Goal: Information Seeking & Learning: Find specific fact

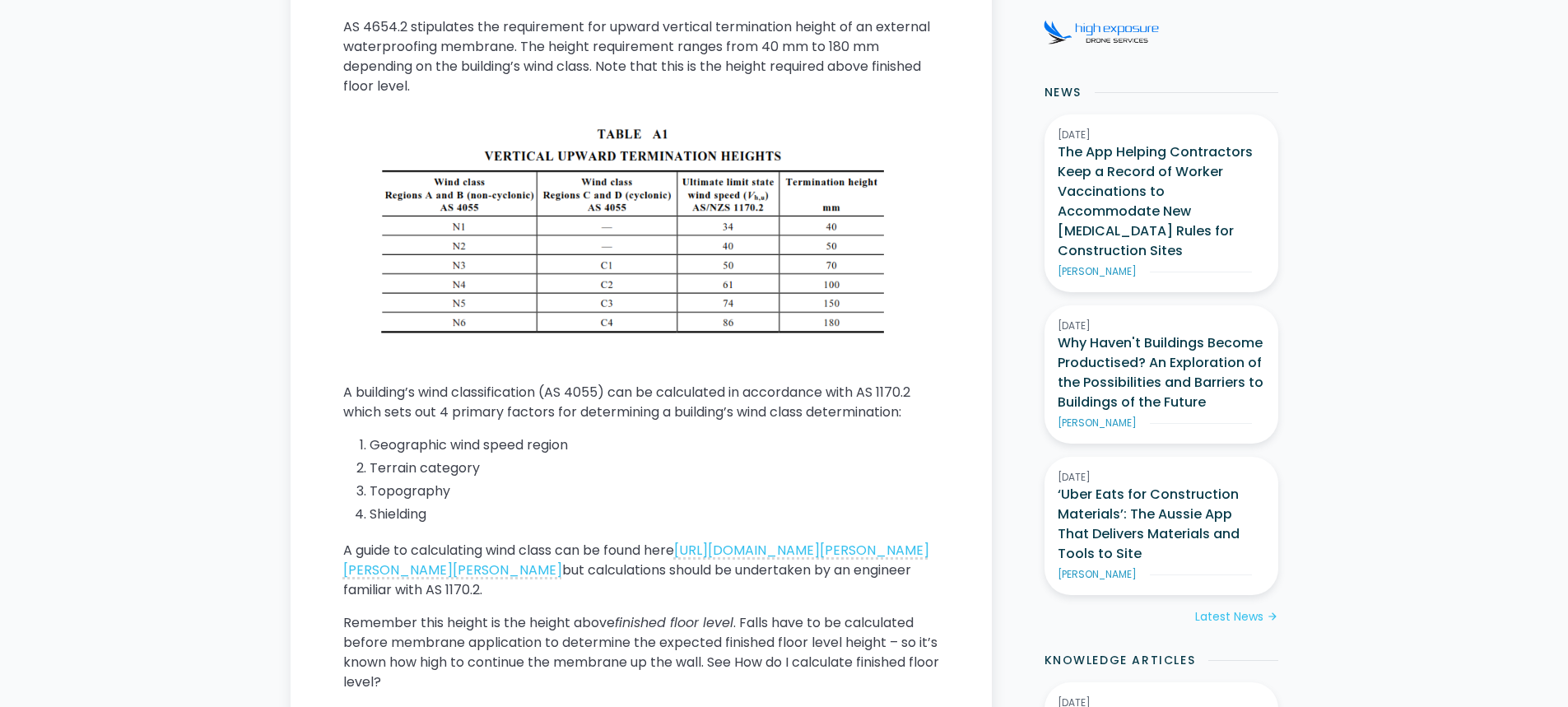
scroll to position [905, 0]
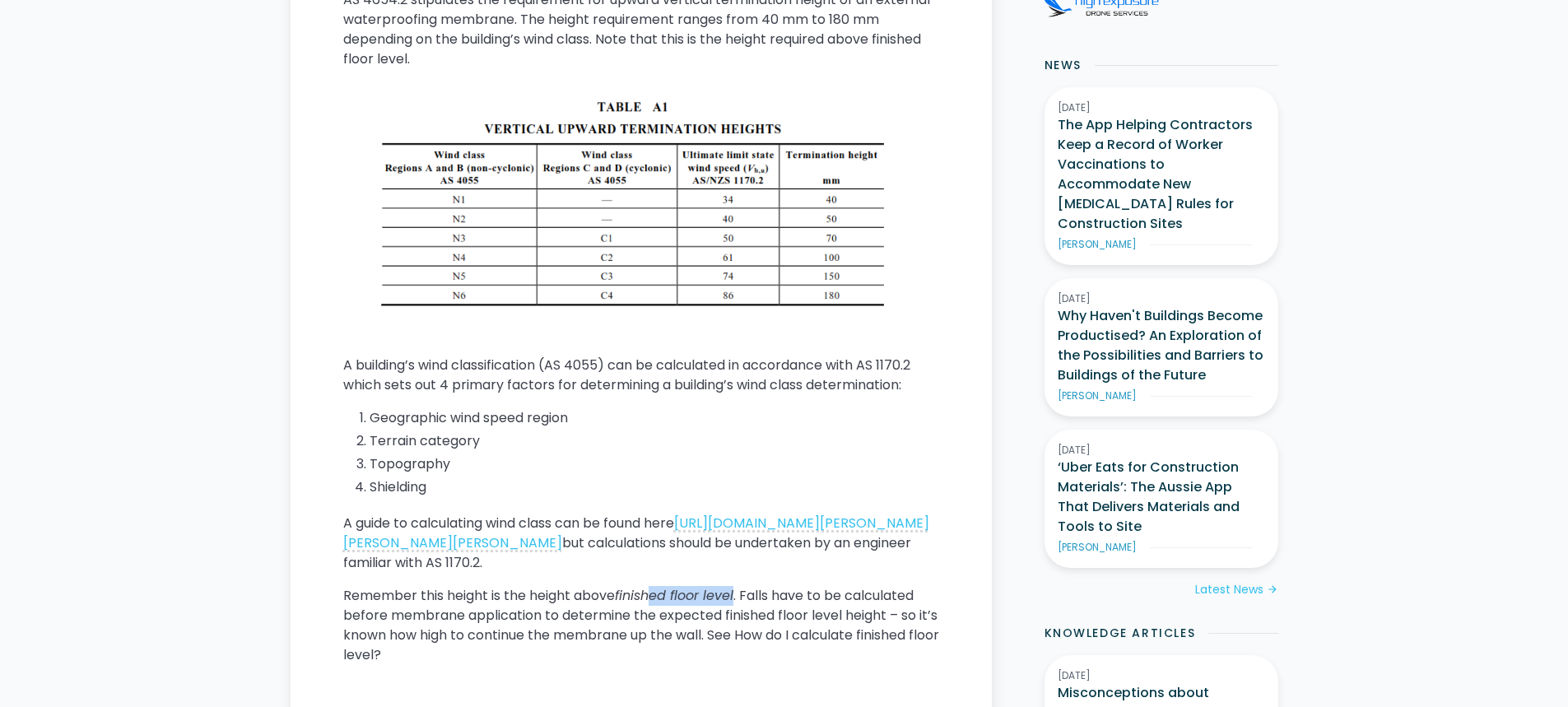
drag, startPoint x: 655, startPoint y: 616, endPoint x: 741, endPoint y: 611, distance: 86.1
click at [741, 611] on p "Remember this height is the height above finished floor level . Falls have to b…" at bounding box center [641, 625] width 596 height 79
drag, startPoint x: 623, startPoint y: 612, endPoint x: 725, endPoint y: 614, distance: 102.0
click at [734, 605] on em "finished floor level" at bounding box center [674, 595] width 119 height 19
drag, startPoint x: 599, startPoint y: 561, endPoint x: 885, endPoint y: 560, distance: 286.0
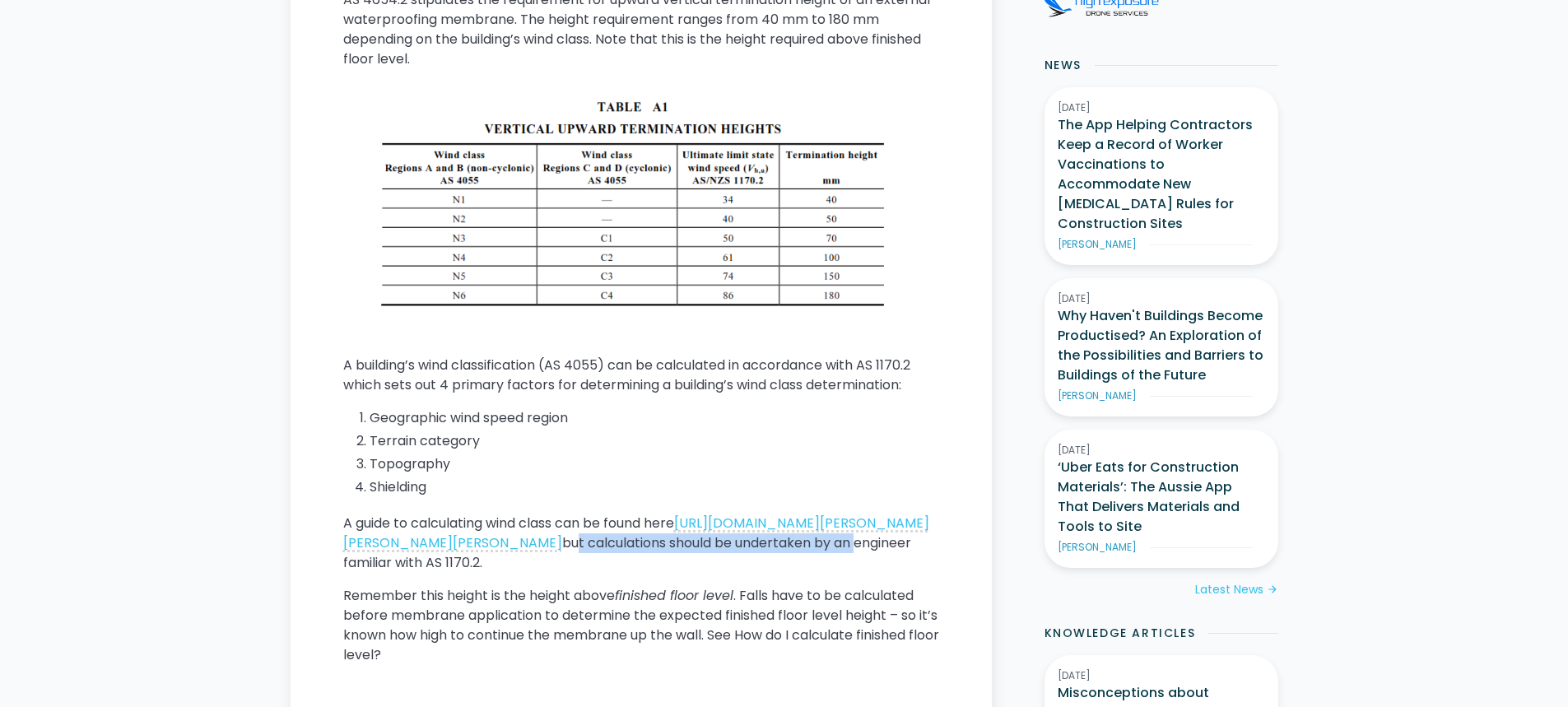
click at [885, 560] on p "A guide to calculating wind class can be found here [URL][DOMAIN_NAME][PERSON_N…" at bounding box center [641, 543] width 596 height 59
drag, startPoint x: 587, startPoint y: 564, endPoint x: 889, endPoint y: 558, distance: 302.1
click at [889, 558] on p "A guide to calculating wind class can be found here [URL][DOMAIN_NAME][PERSON_N…" at bounding box center [641, 543] width 596 height 59
drag, startPoint x: 343, startPoint y: 586, endPoint x: 541, endPoint y: 585, distance: 198.0
click at [541, 572] on p "A guide to calculating wind class can be found here [URL][DOMAIN_NAME][PERSON_N…" at bounding box center [641, 543] width 596 height 59
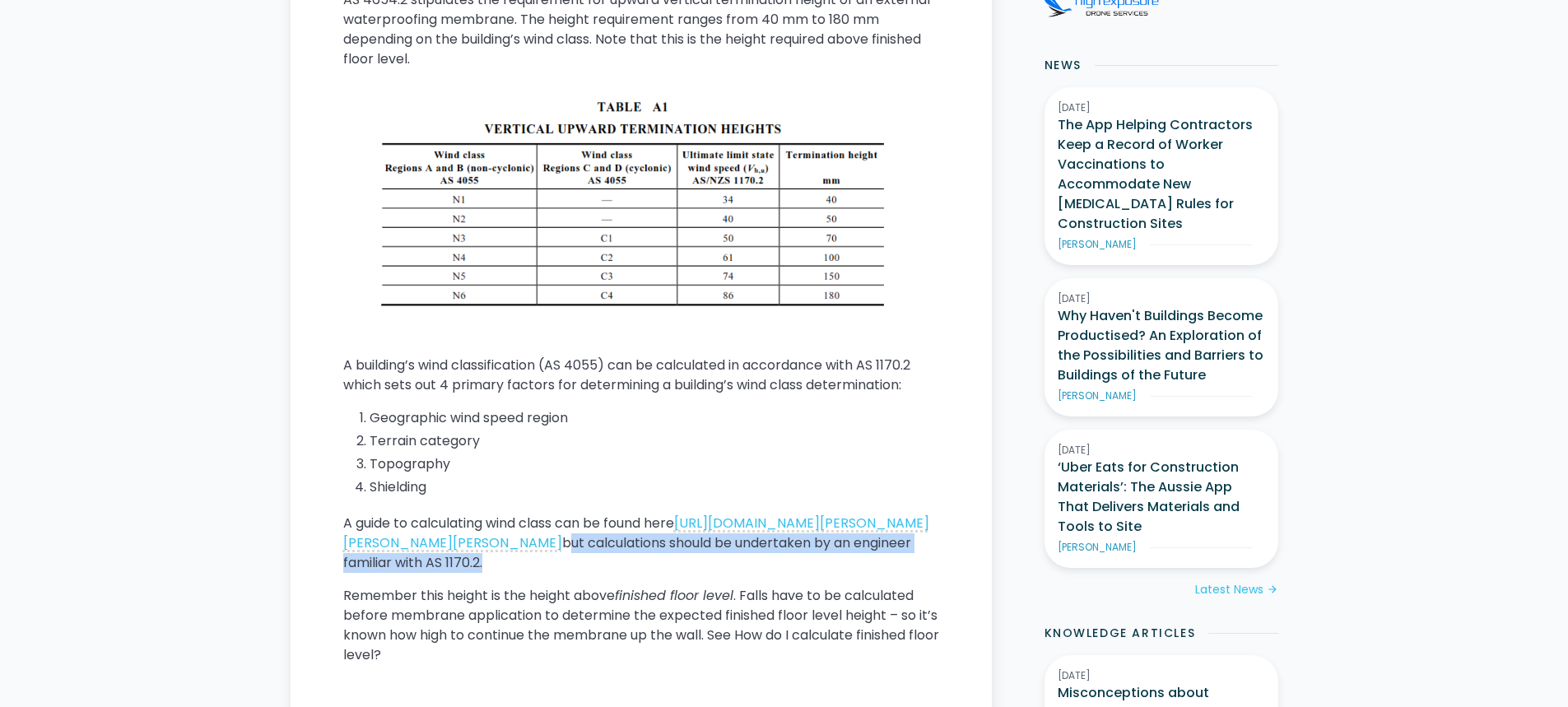
drag, startPoint x: 587, startPoint y: 560, endPoint x: 542, endPoint y: 580, distance: 49.2
click at [542, 572] on p "A guide to calculating wind class can be found here [URL][DOMAIN_NAME][PERSON_N…" at bounding box center [641, 543] width 596 height 59
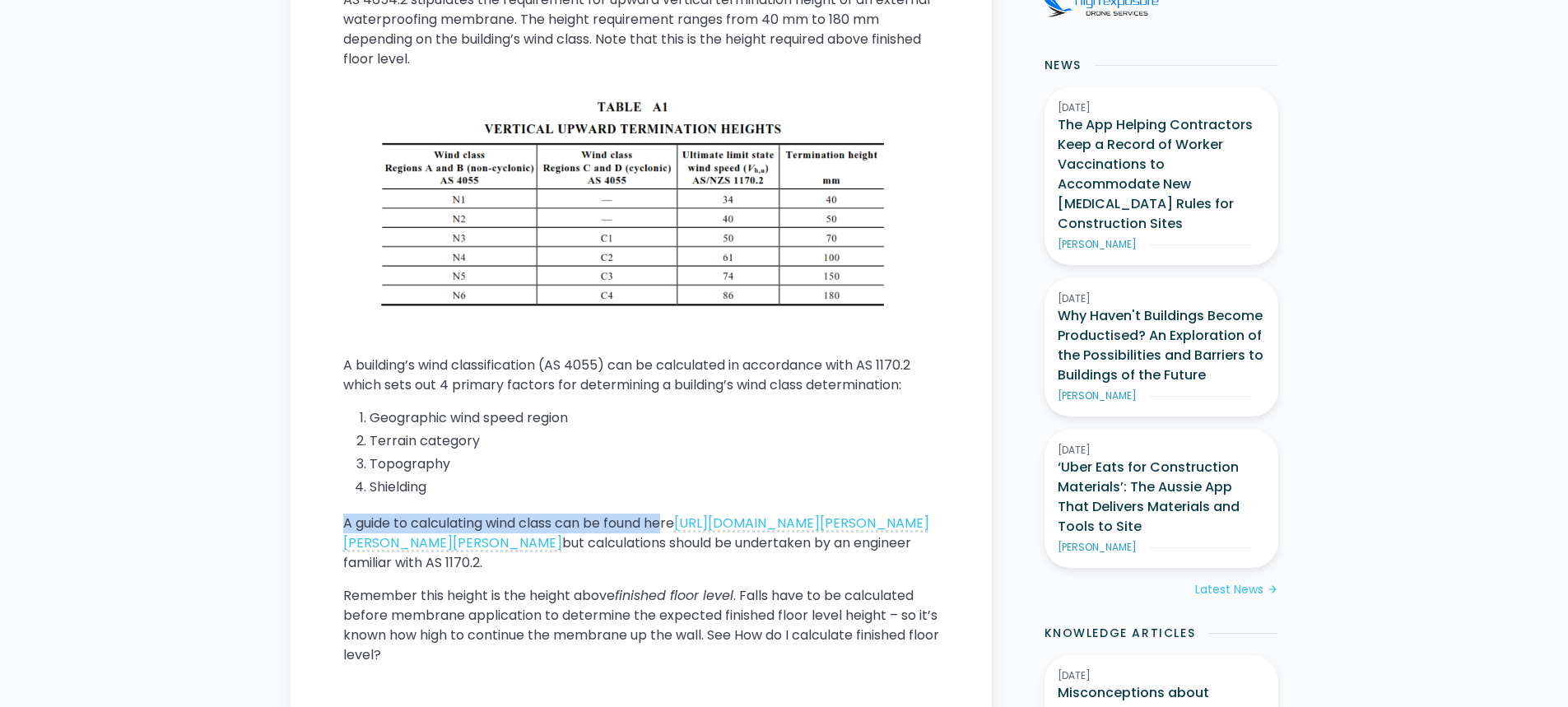
drag, startPoint x: 668, startPoint y: 522, endPoint x: 310, endPoint y: 522, distance: 358.0
click at [310, 522] on main "Home / Knowledge Articles / This Is Construction / Current What is the Australi…" at bounding box center [641, 651] width 701 height 2169
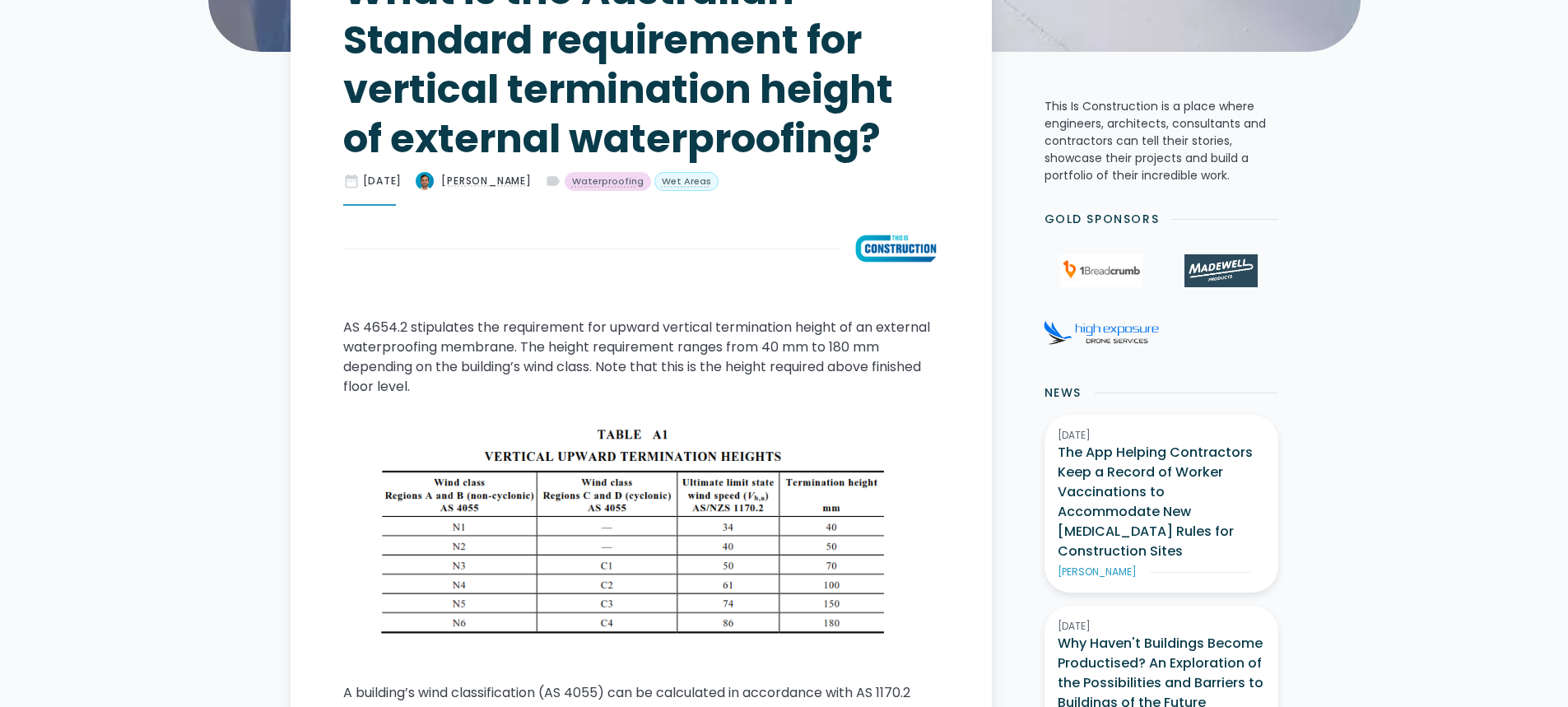
scroll to position [576, 0]
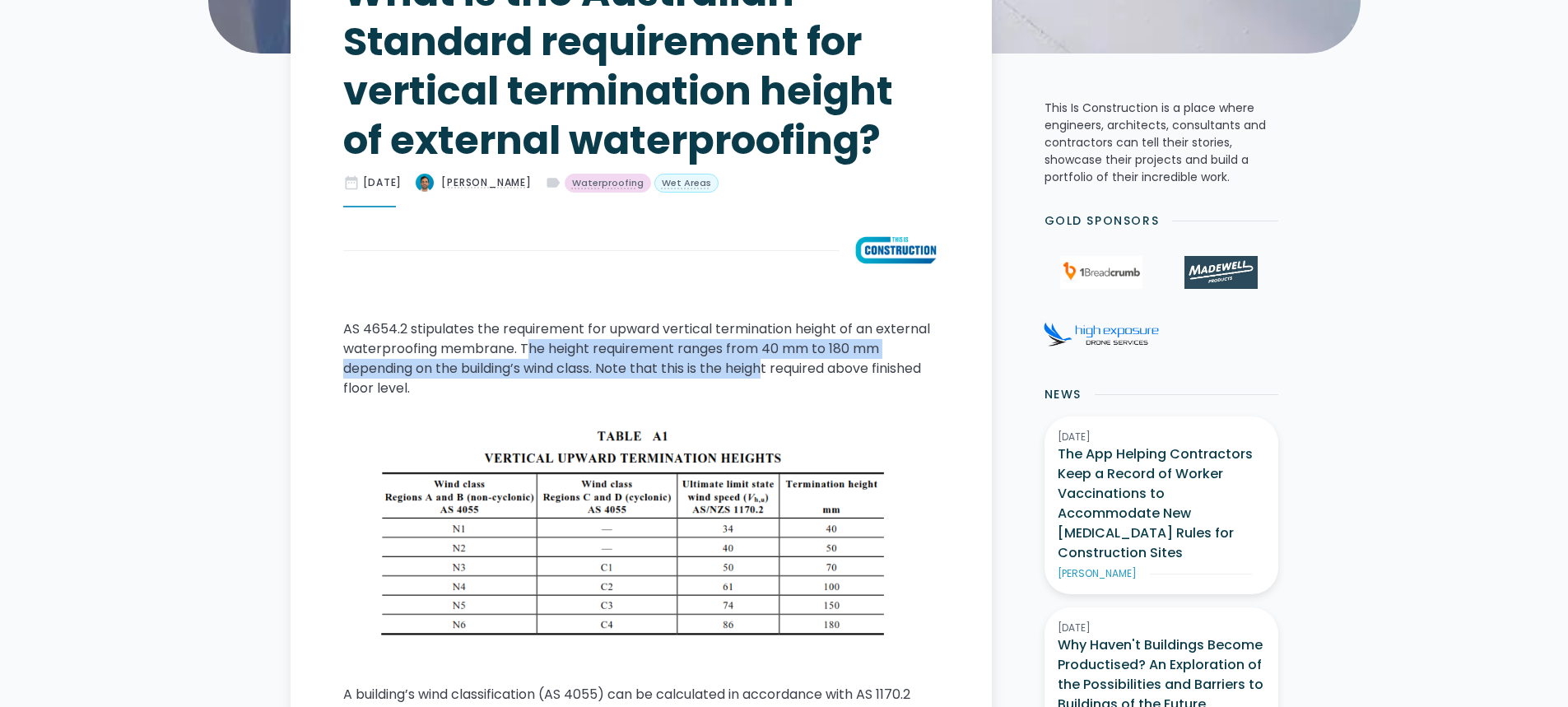
drag, startPoint x: 528, startPoint y: 350, endPoint x: 775, endPoint y: 373, distance: 248.1
click at [775, 373] on p "AS 4654.2 stipulates the requirement for upward vertical termination height of …" at bounding box center [641, 358] width 596 height 79
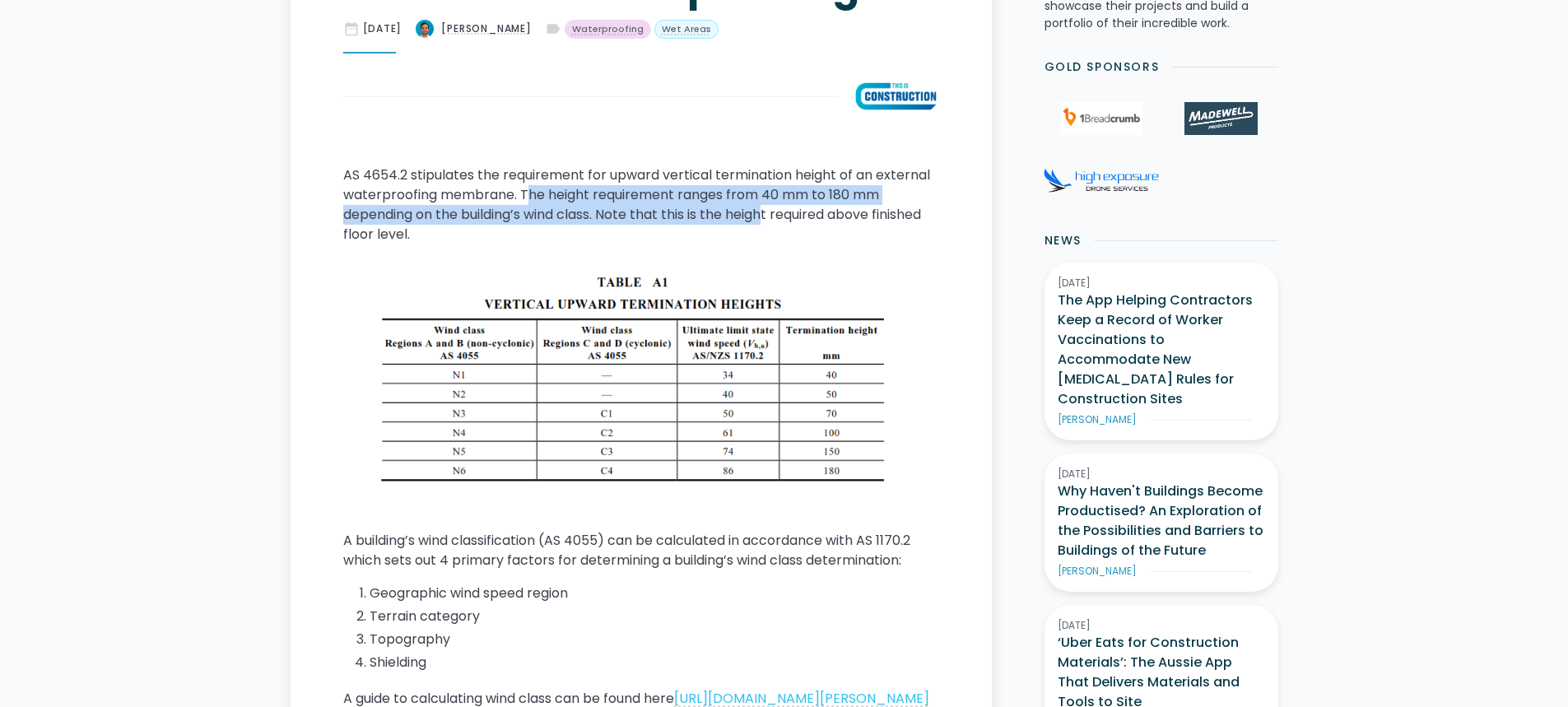
scroll to position [741, 0]
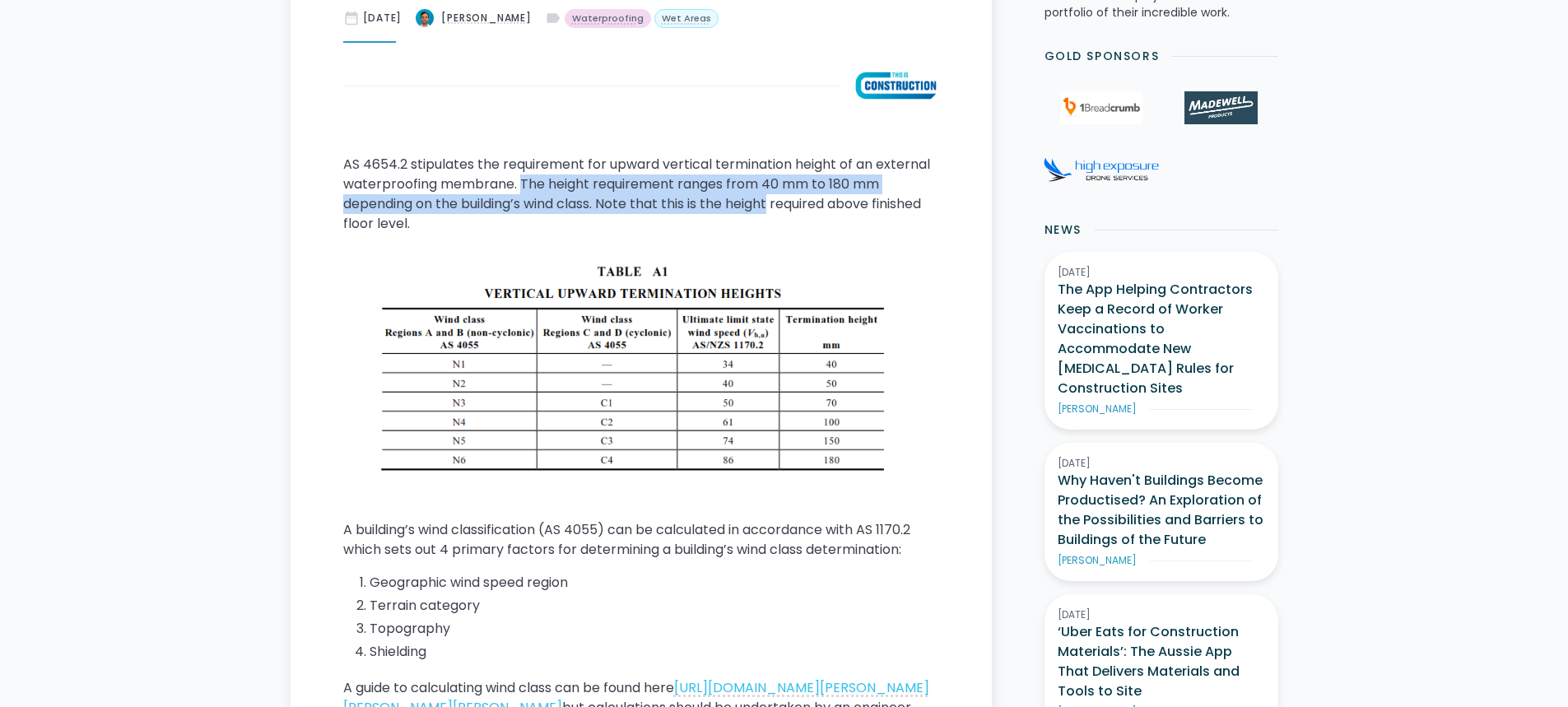
drag, startPoint x: 778, startPoint y: 203, endPoint x: 522, endPoint y: 180, distance: 257.0
click at [522, 180] on p "AS 4654.2 stipulates the requirement for upward vertical termination height of …" at bounding box center [641, 194] width 596 height 79
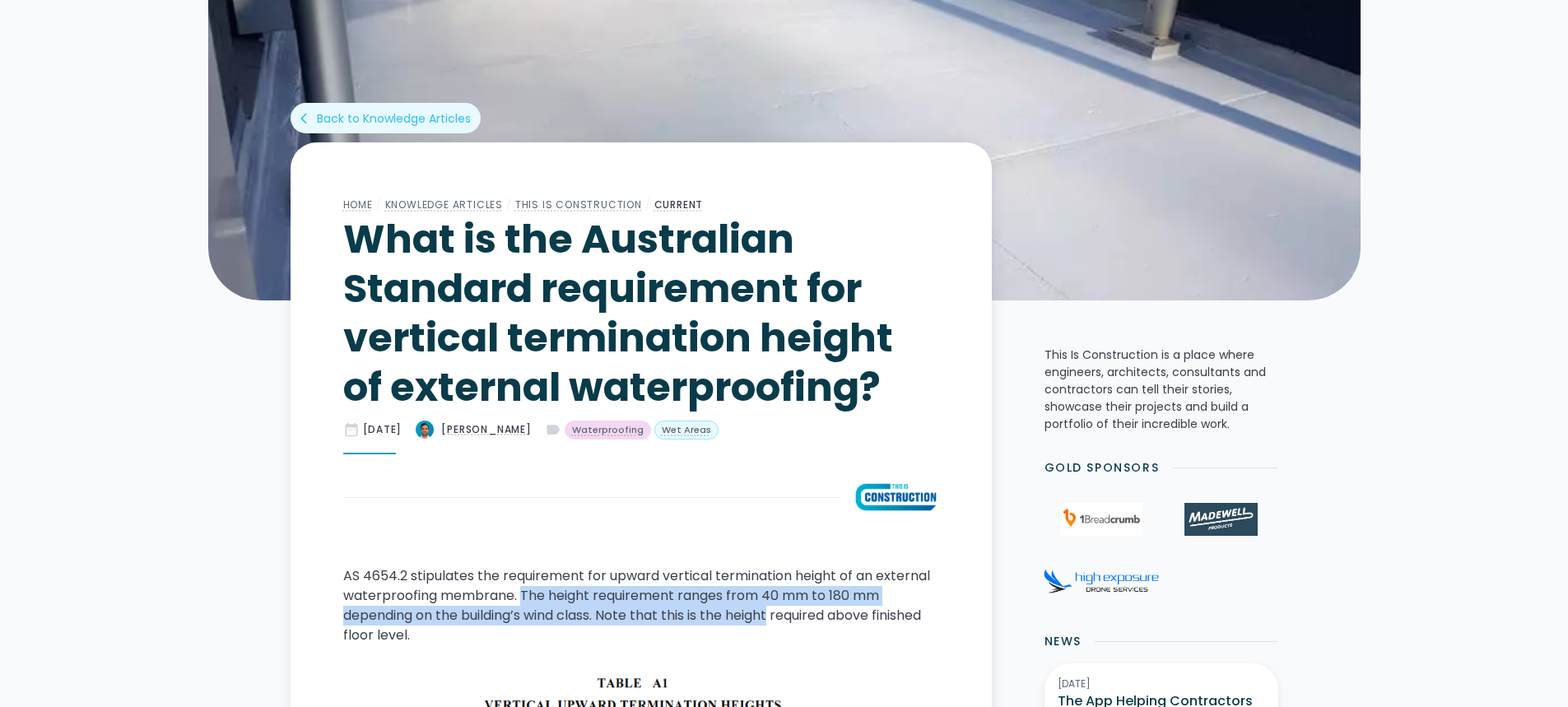
scroll to position [411, 0]
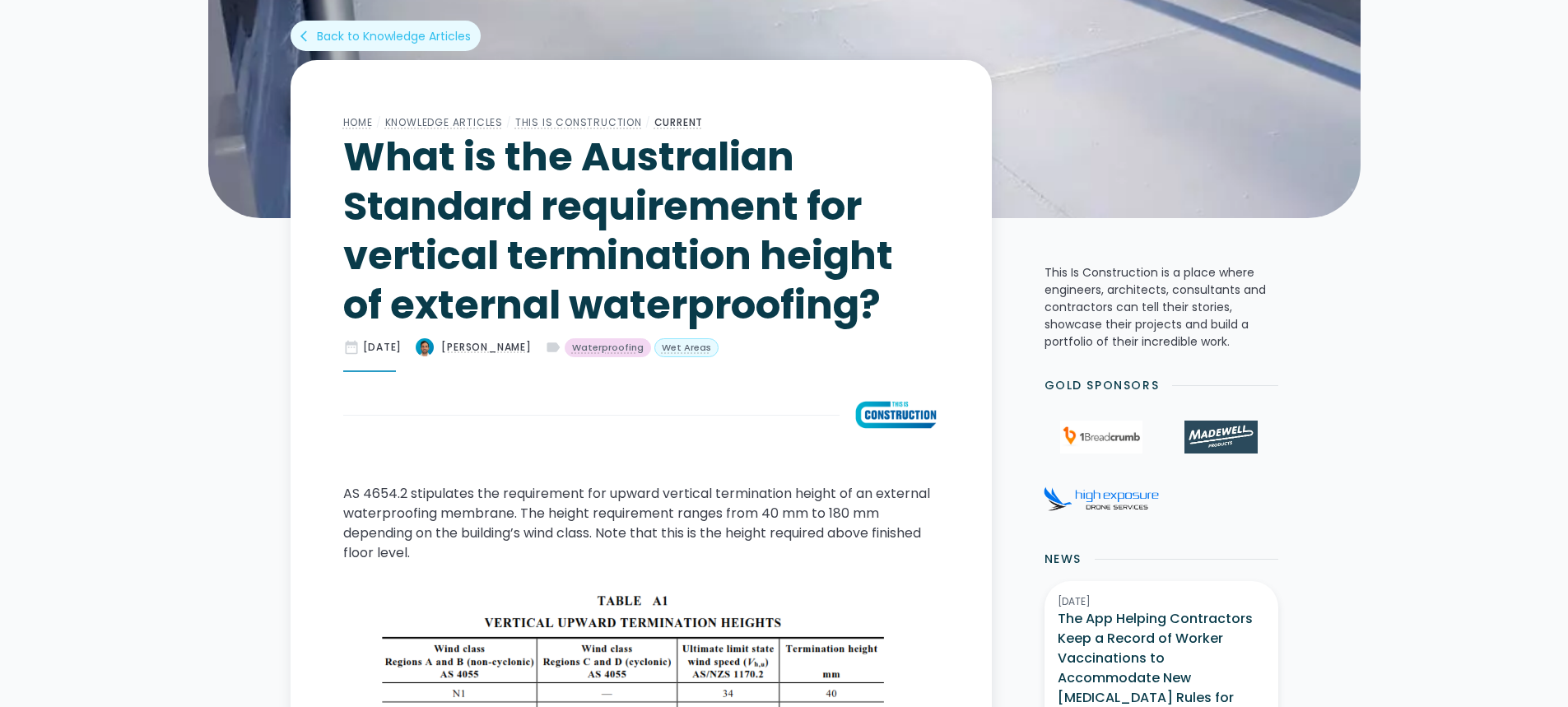
click at [380, 491] on p "AS 4654.2 stipulates the requirement for upward vertical termination height of …" at bounding box center [641, 522] width 596 height 79
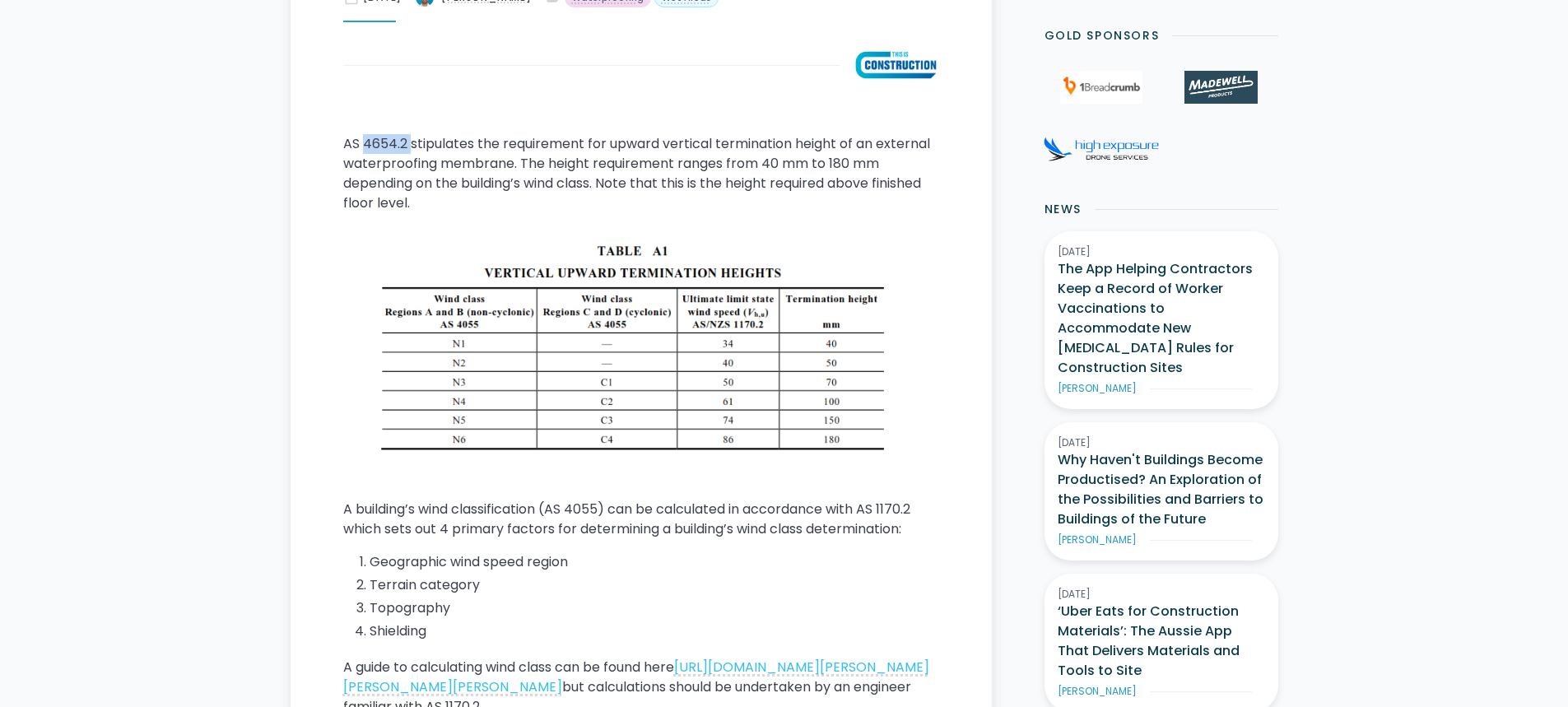
scroll to position [741, 0]
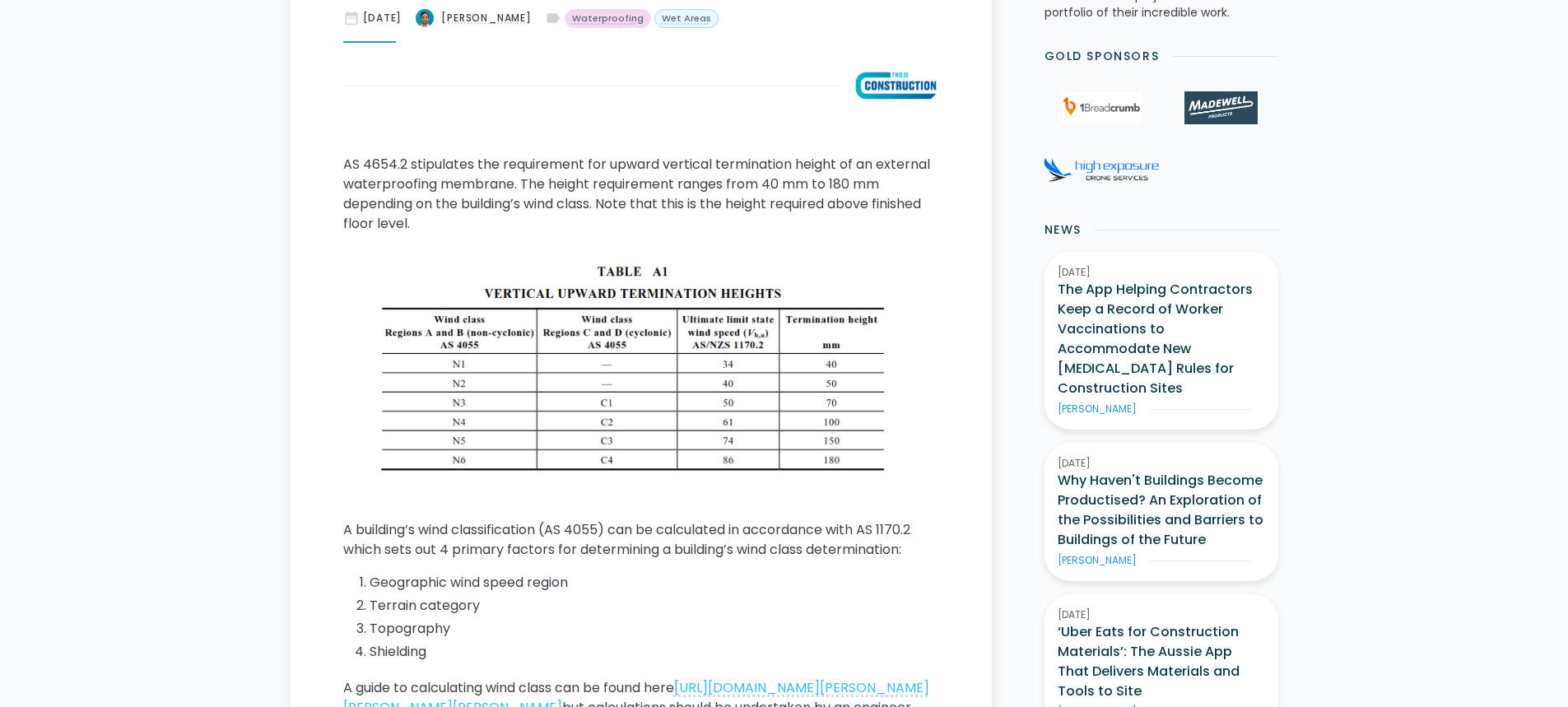
click at [509, 241] on div "AS 4654.2 stipulates the requirement for upward vertical termination height of …" at bounding box center [641, 499] width 596 height 688
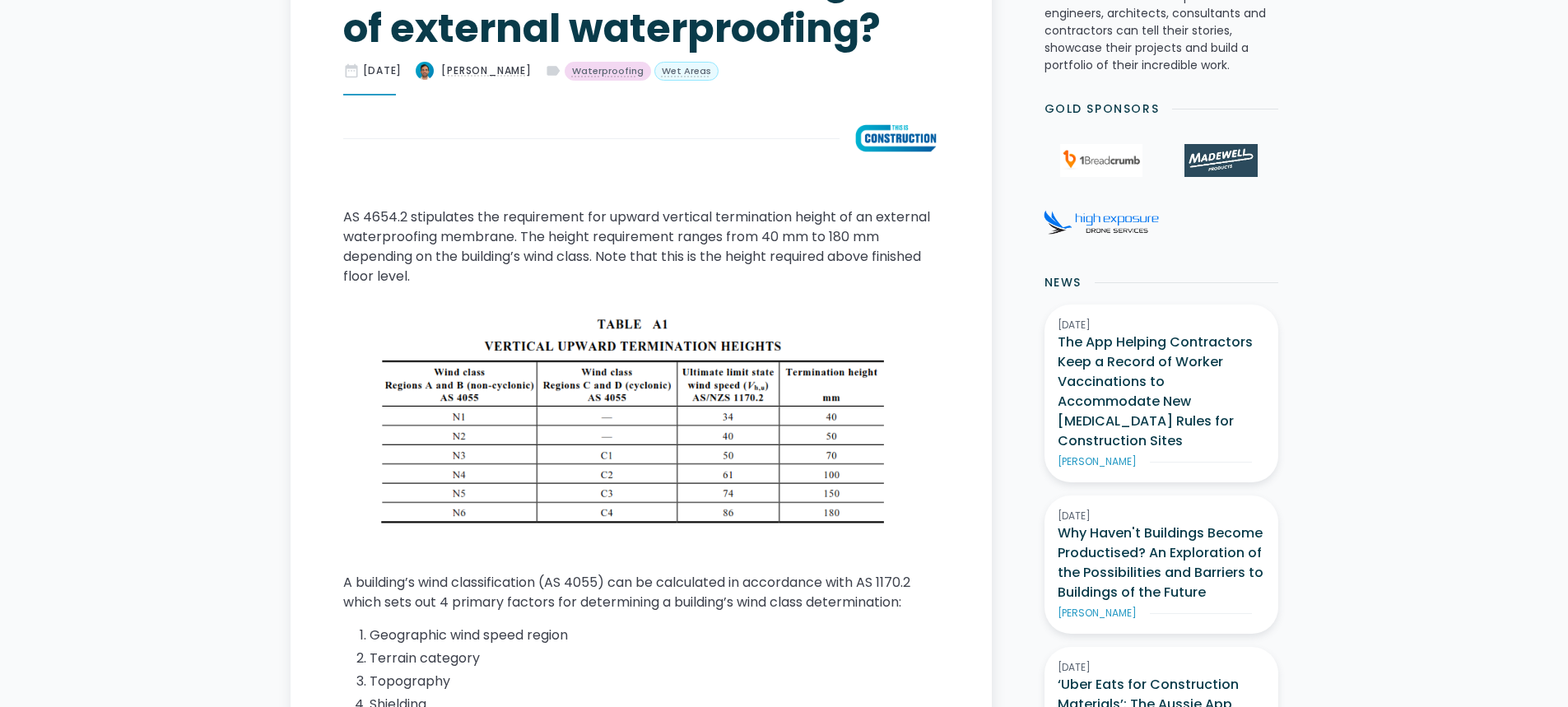
scroll to position [658, 0]
